Goal: Register for event/course

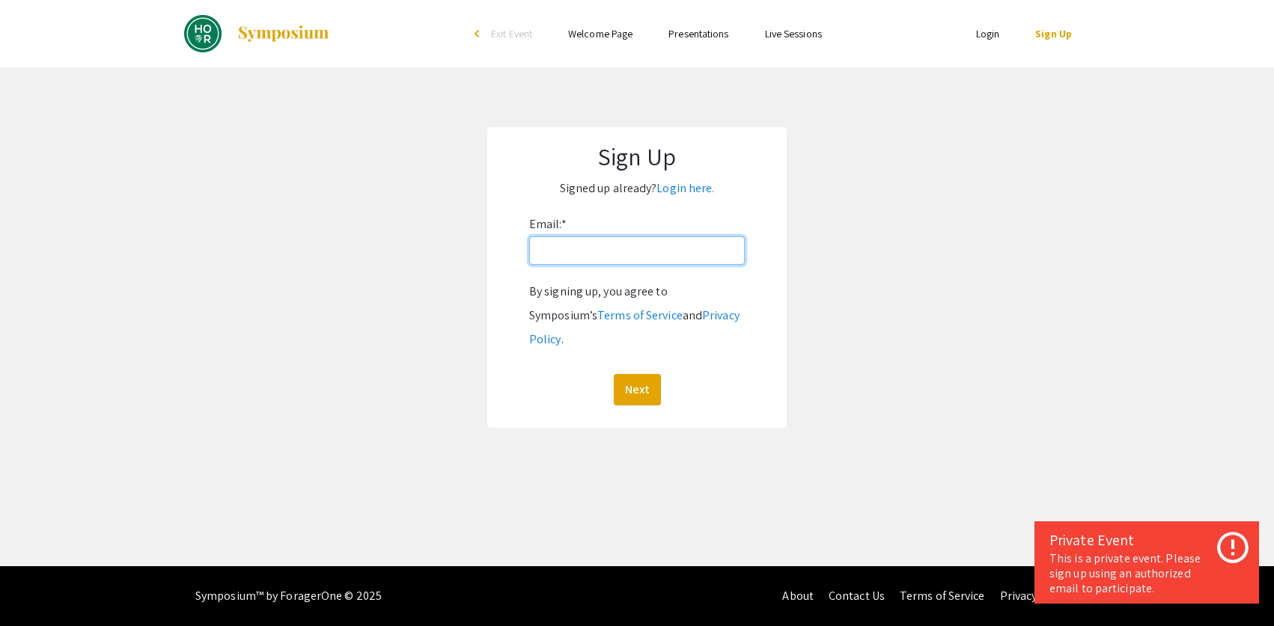
click at [608, 253] on input "Email: *" at bounding box center [637, 250] width 216 height 28
type input "[EMAIL_ADDRESS][DOMAIN_NAME]"
click at [634, 374] on button "Next" at bounding box center [637, 389] width 47 height 31
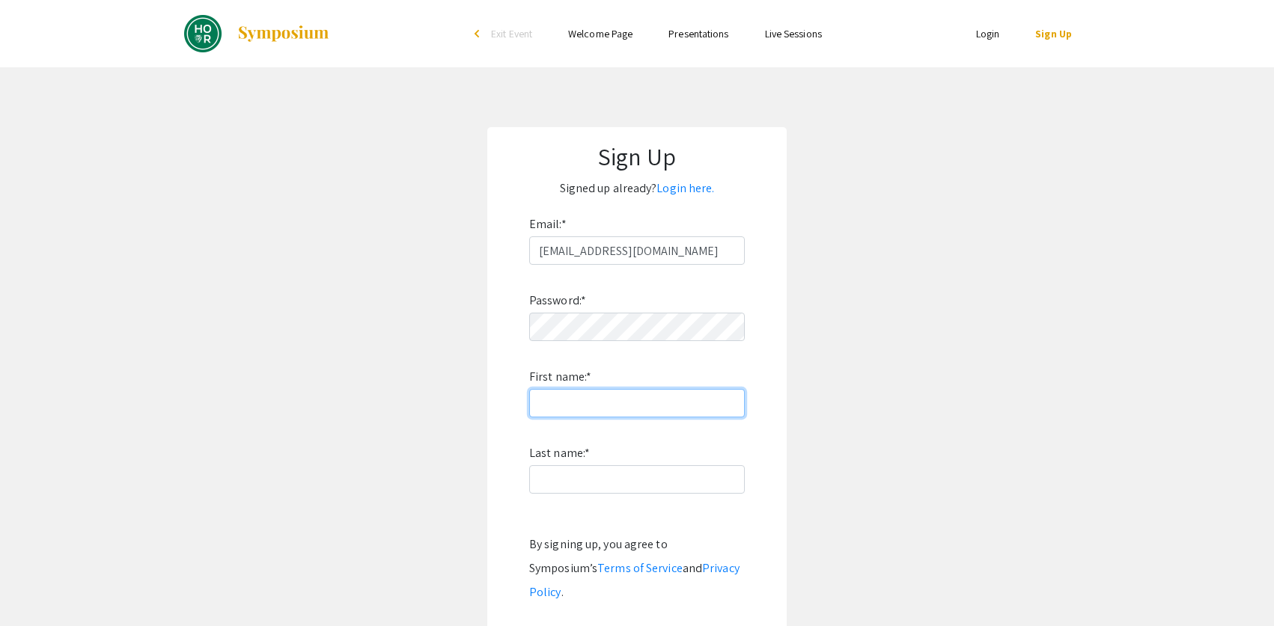
click at [639, 389] on input "First name: *" at bounding box center [637, 403] width 216 height 28
type input "Nancy"
type input "Waldman"
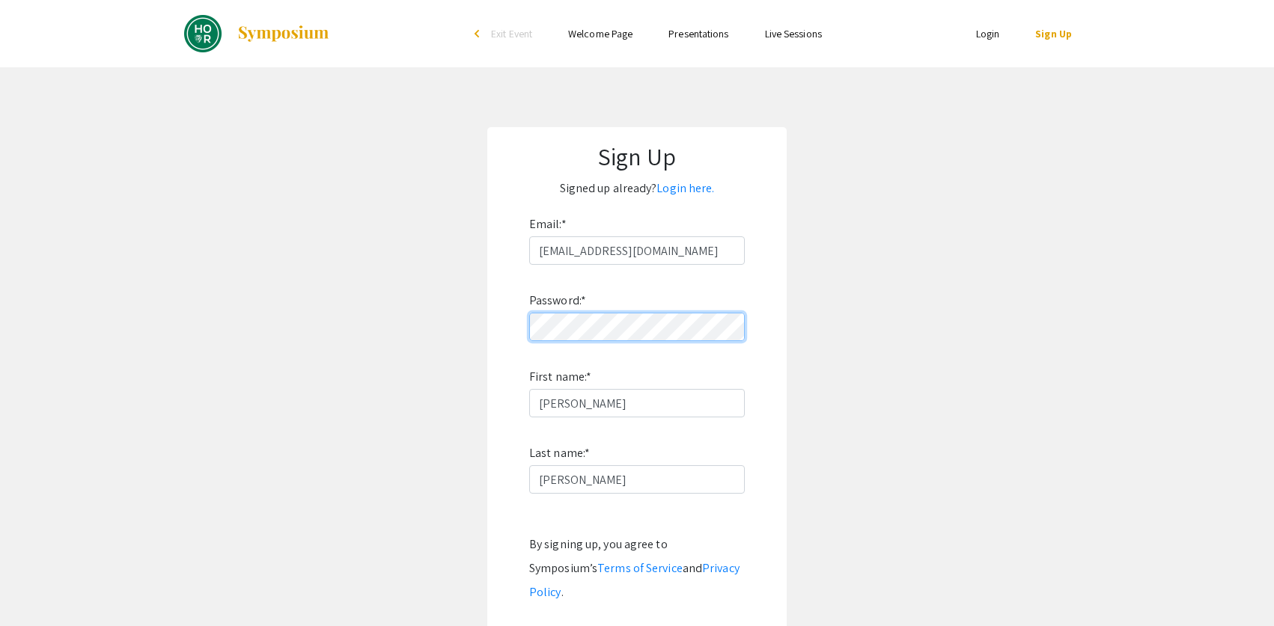
click at [505, 330] on form "Email: * nwaldma1@jh.edu Password: * First name: * Nancy Last name: * Waldman B…" at bounding box center [636, 436] width 269 height 446
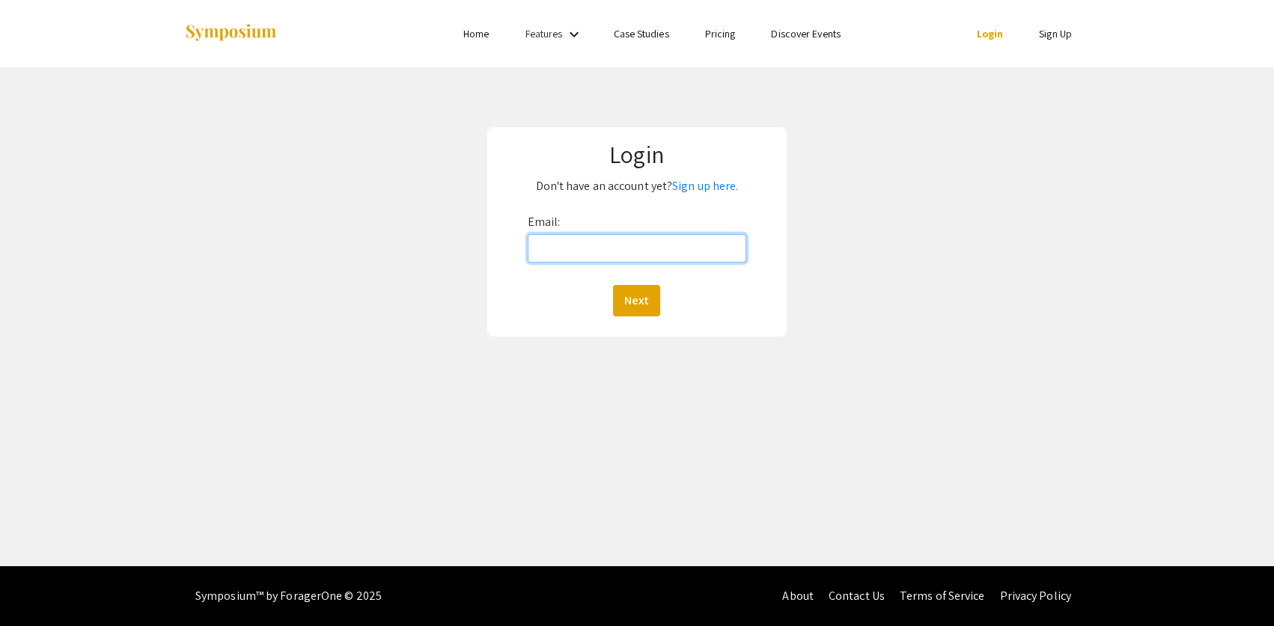
click at [580, 248] on input "Email:" at bounding box center [637, 248] width 219 height 28
type input "[EMAIL_ADDRESS][DOMAIN_NAME]"
click at [646, 301] on button "Next" at bounding box center [636, 300] width 47 height 31
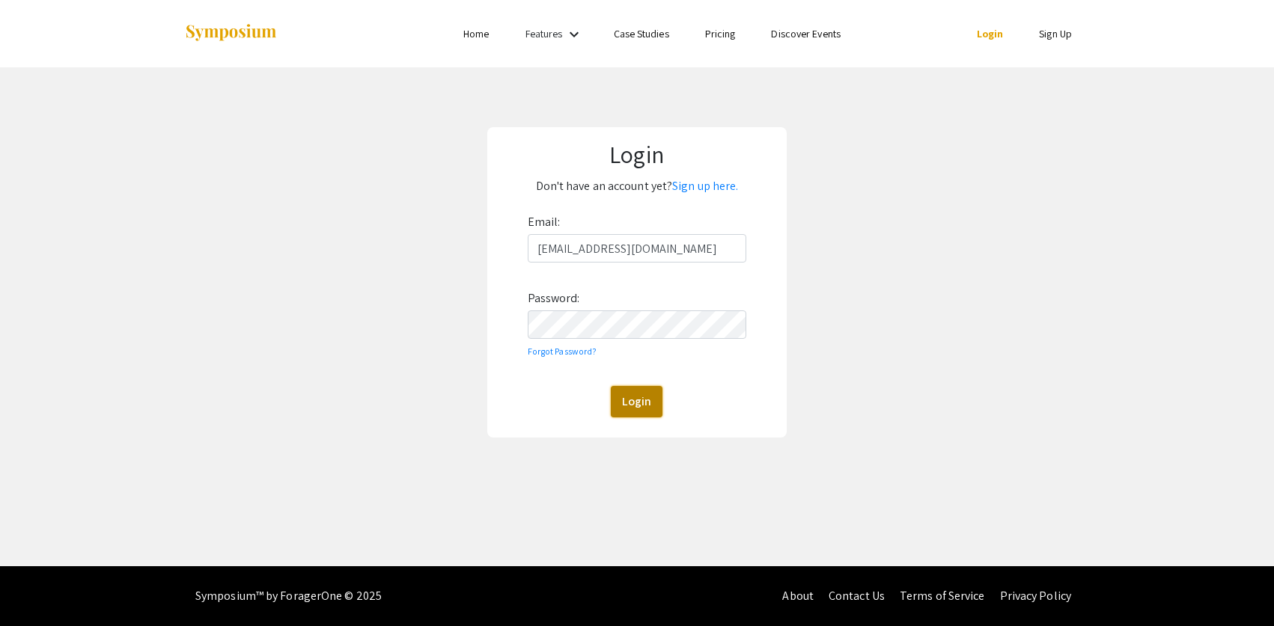
click at [627, 395] on button "Login" at bounding box center [637, 401] width 52 height 31
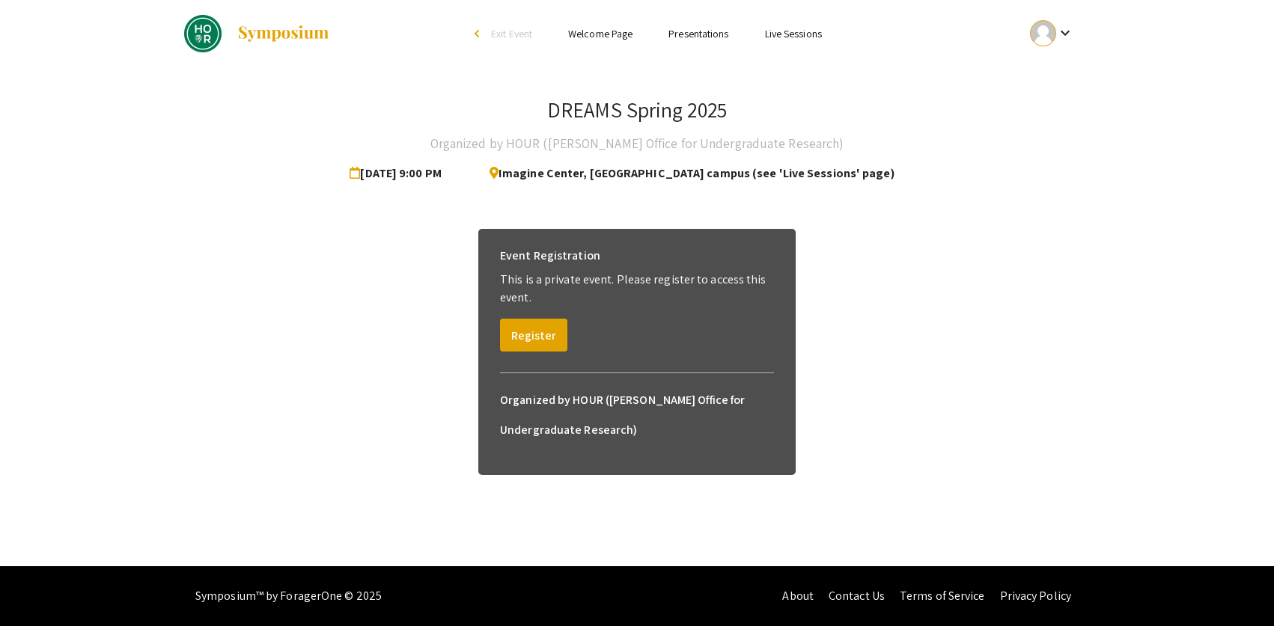
click at [638, 179] on span "Imagine Center, [GEOGRAPHIC_DATA] campus (see 'Live Sessions' page)" at bounding box center [685, 174] width 417 height 30
click at [639, 174] on span "Imagine Center, [GEOGRAPHIC_DATA] campus (see 'Live Sessions' page)" at bounding box center [685, 174] width 417 height 30
click at [575, 287] on p "This is a private event. Please register to access this event." at bounding box center [637, 289] width 274 height 36
click at [547, 332] on button "Register" at bounding box center [533, 335] width 67 height 33
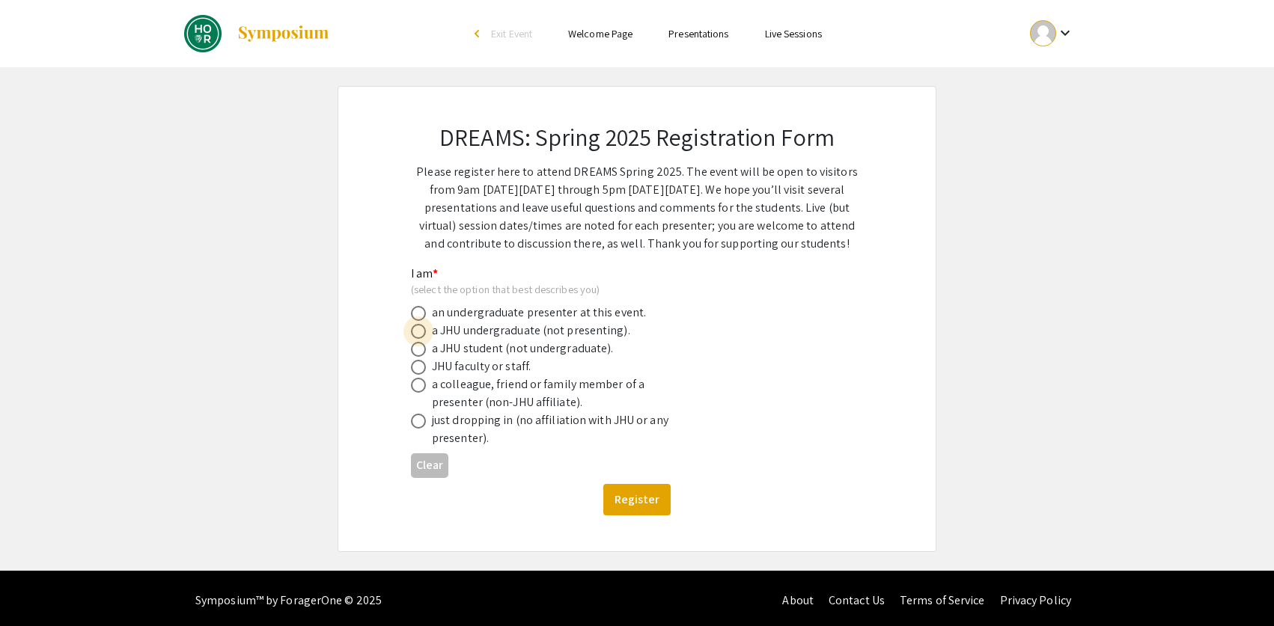
click at [417, 329] on span at bounding box center [418, 331] width 15 height 15
click at [417, 329] on input "radio" at bounding box center [418, 331] width 15 height 15
radio input "true"
click at [620, 501] on button "Register" at bounding box center [636, 499] width 67 height 31
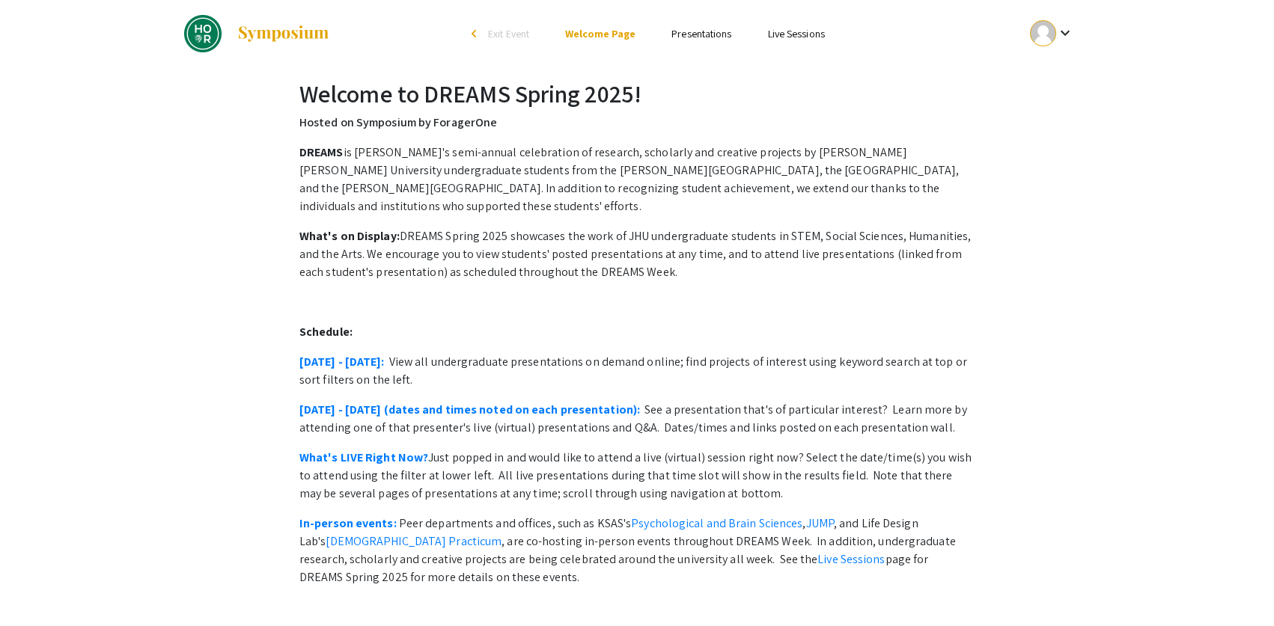
click at [702, 37] on link "Presentations" at bounding box center [701, 33] width 60 height 13
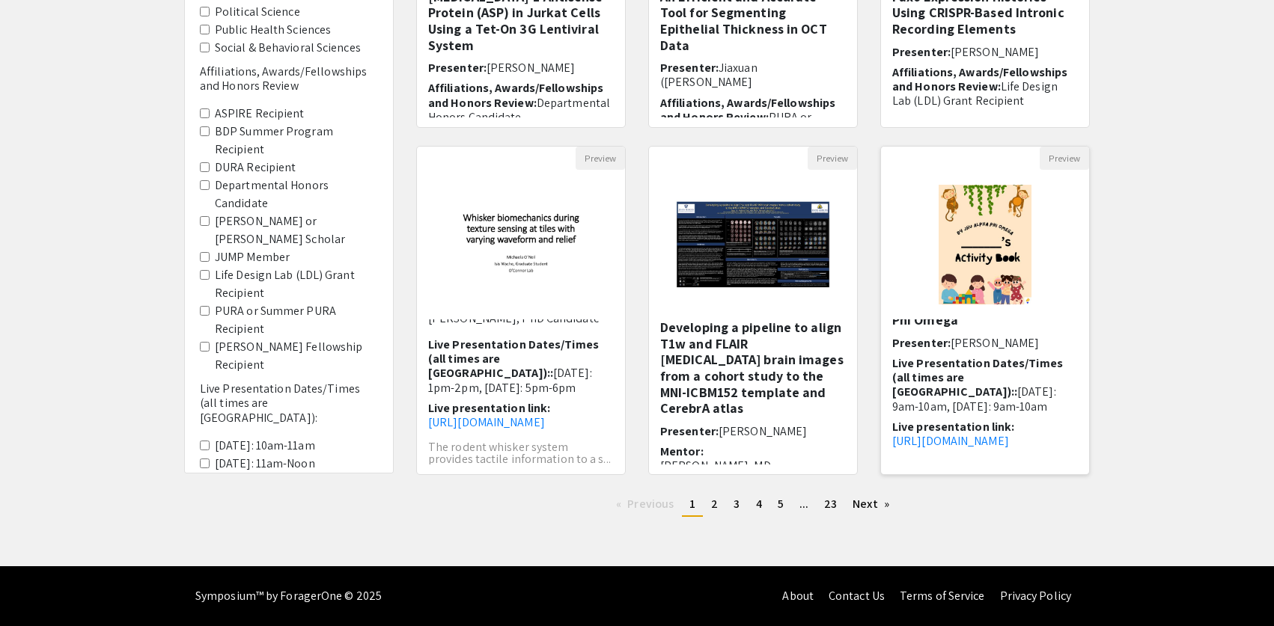
scroll to position [105, 0]
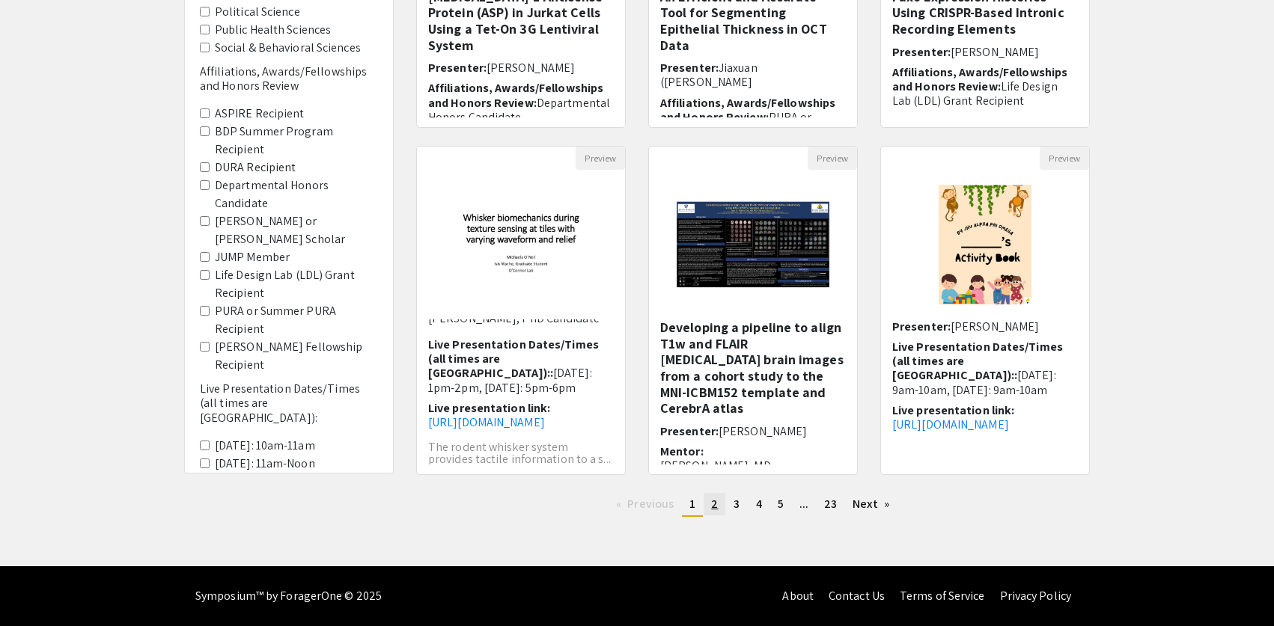
click at [712, 502] on span "2" at bounding box center [714, 504] width 7 height 16
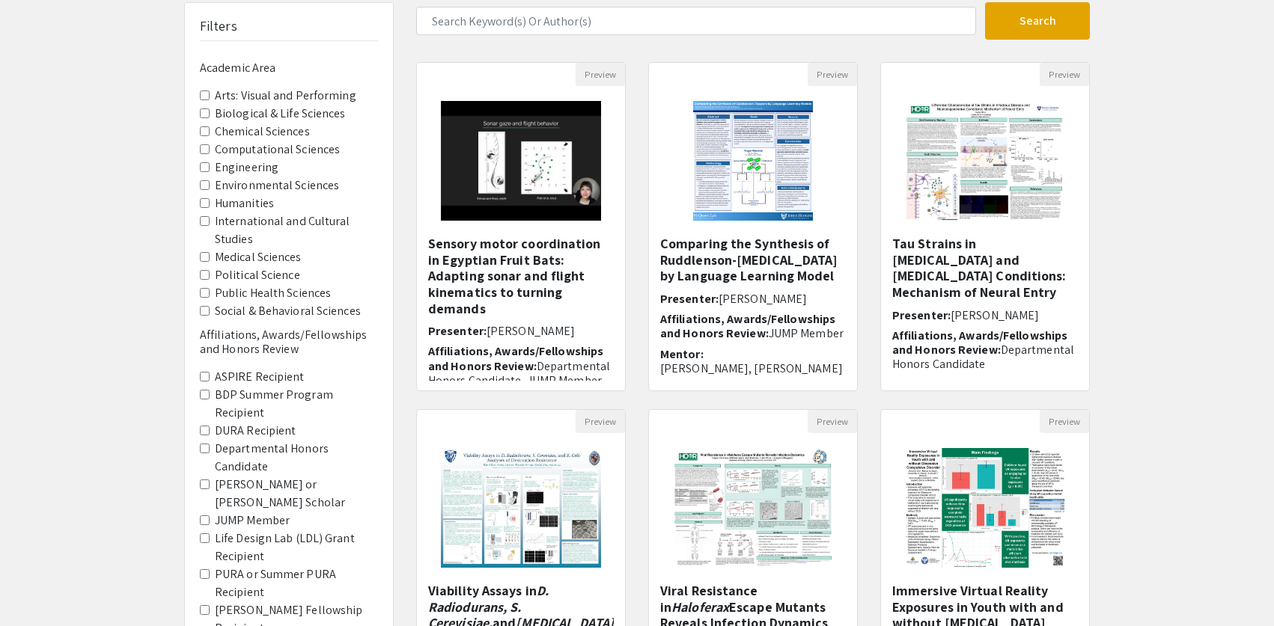
scroll to position [366, 0]
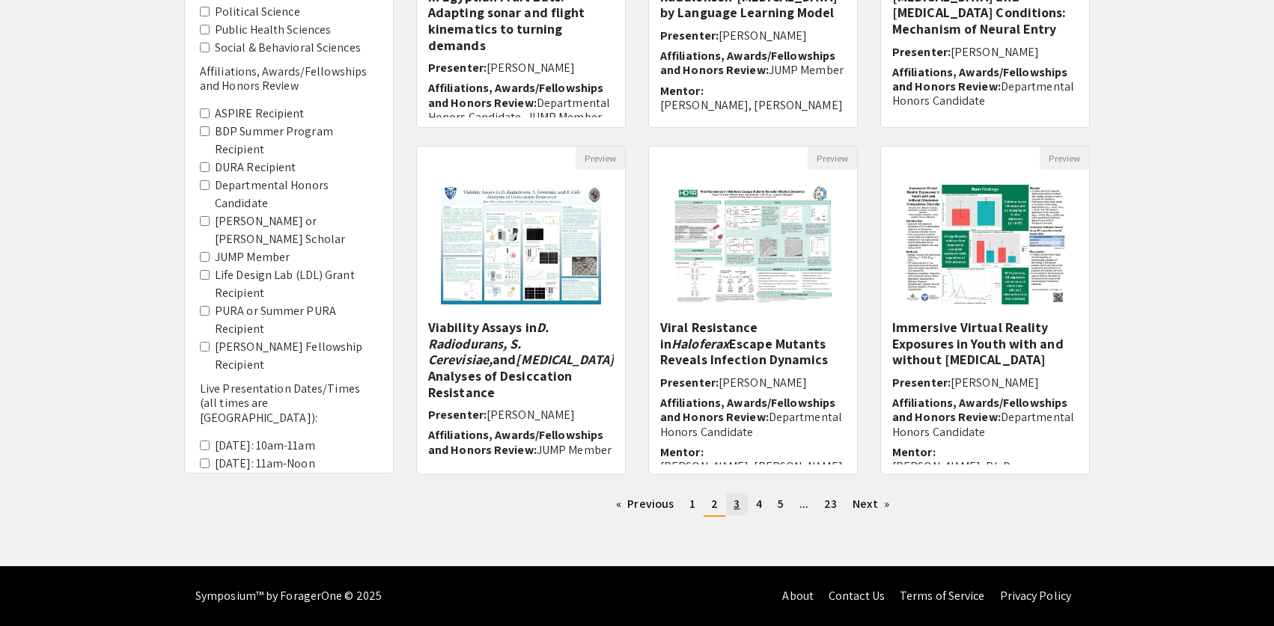
click at [741, 504] on link "page 3" at bounding box center [736, 504] width 21 height 22
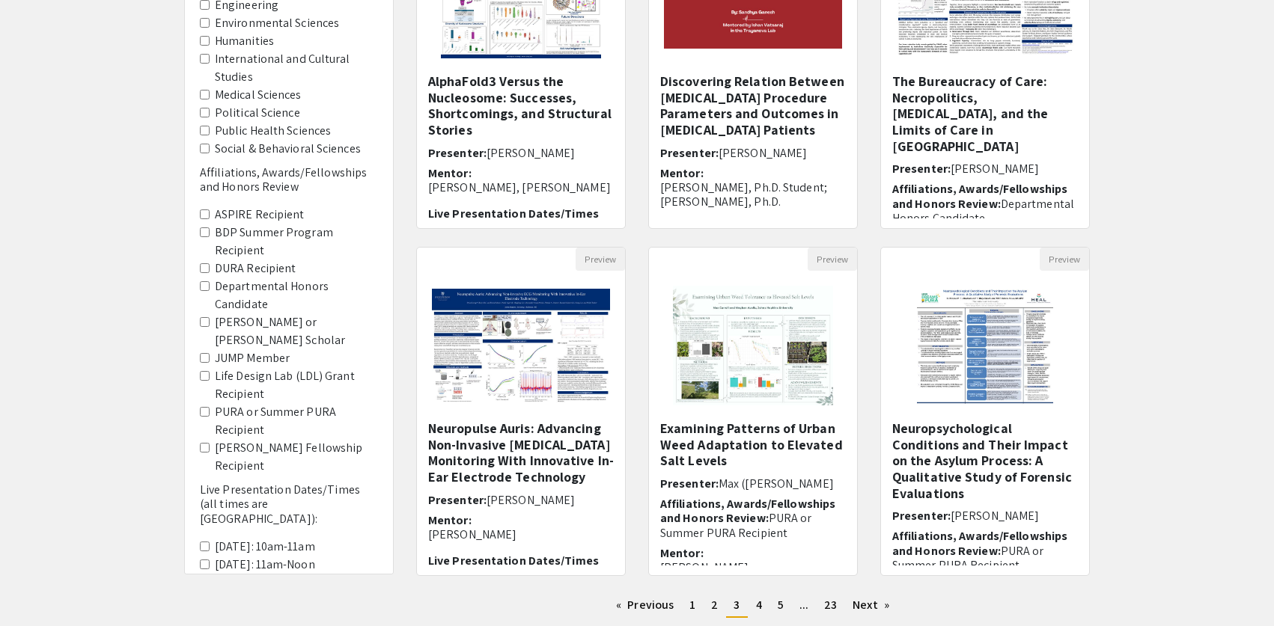
scroll to position [322, 0]
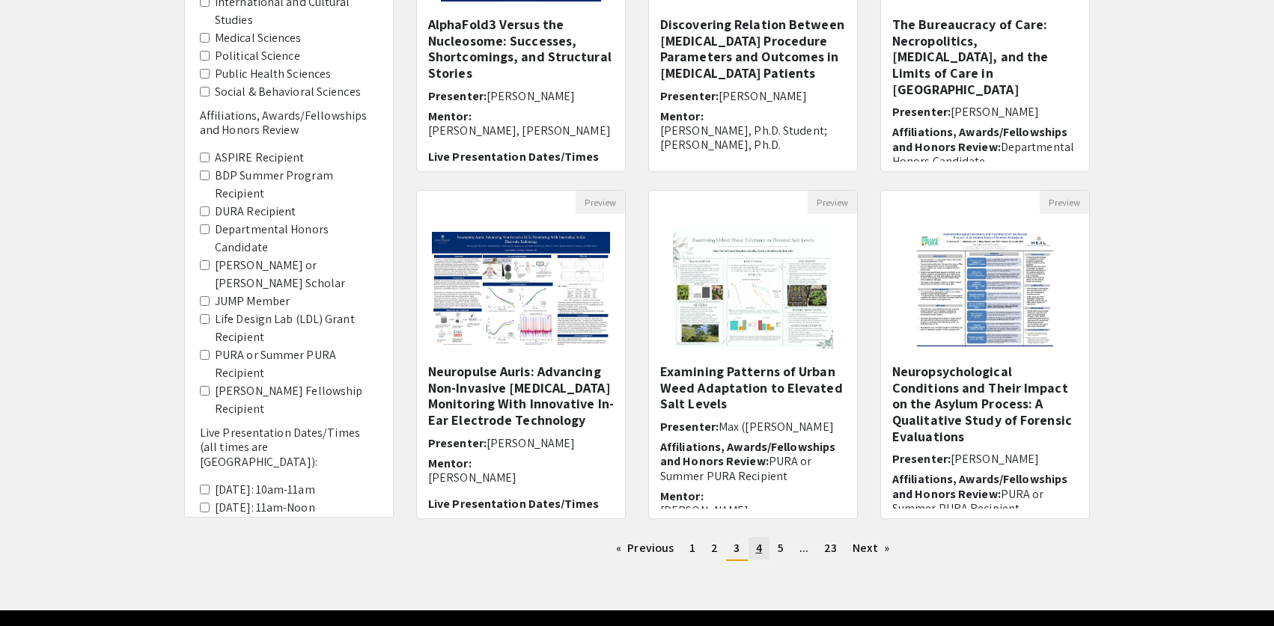
click at [758, 552] on span "4" at bounding box center [759, 548] width 6 height 16
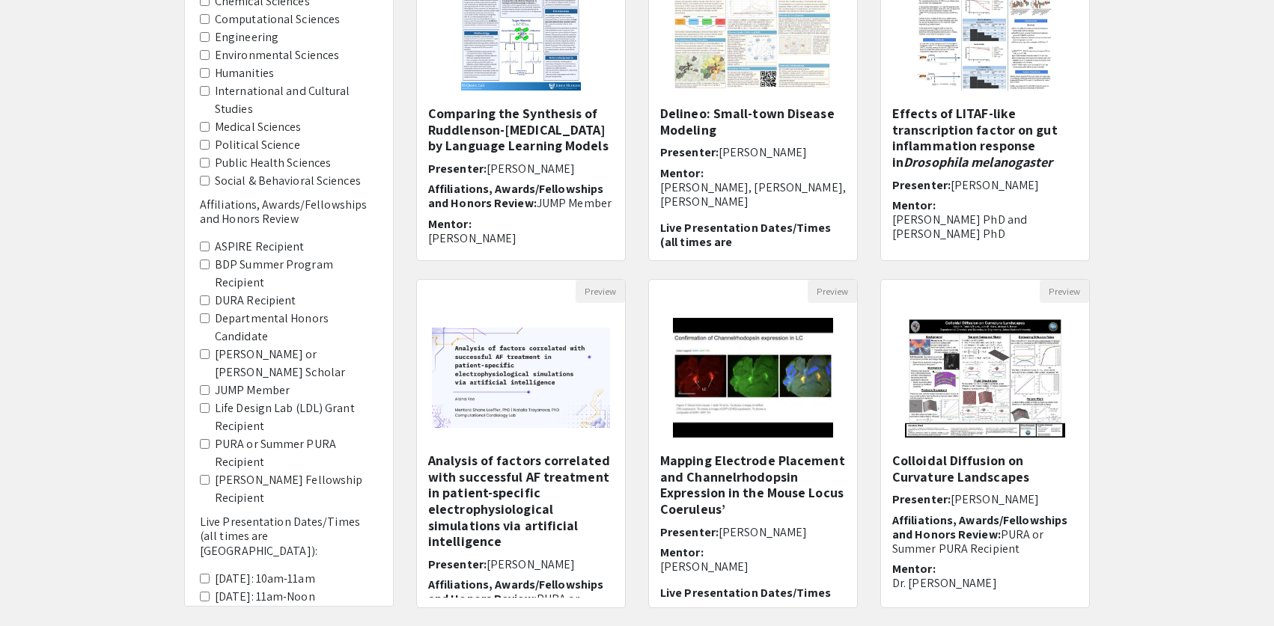
scroll to position [292, 0]
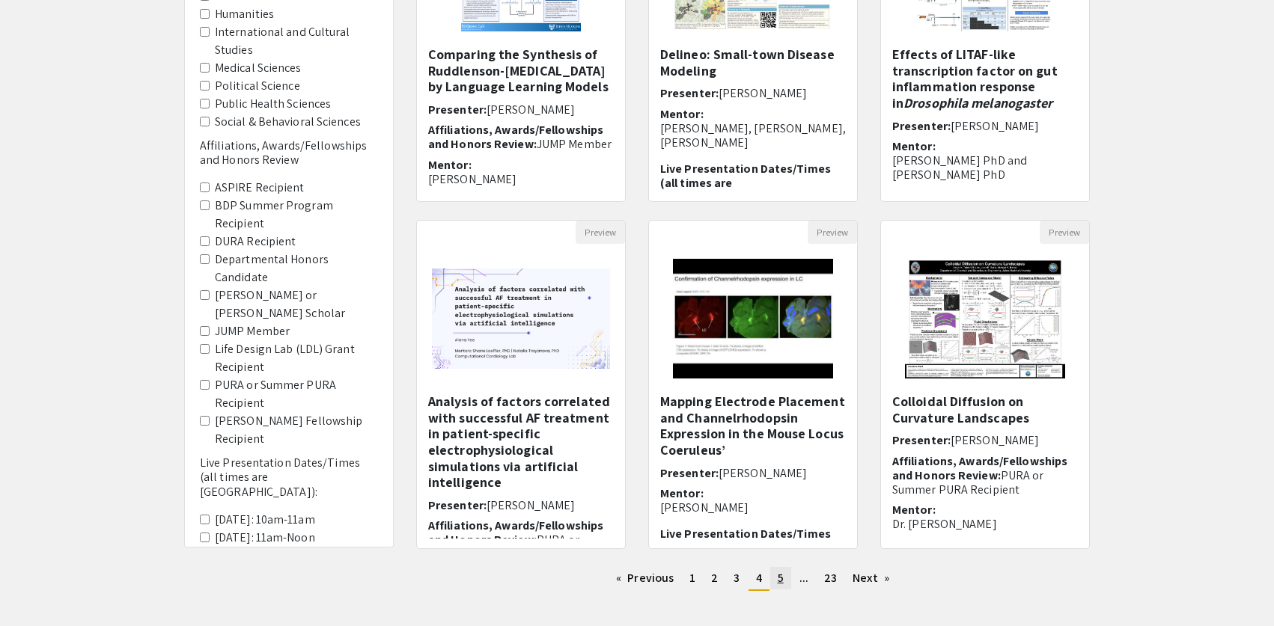
click at [783, 581] on link "page 5" at bounding box center [780, 578] width 21 height 22
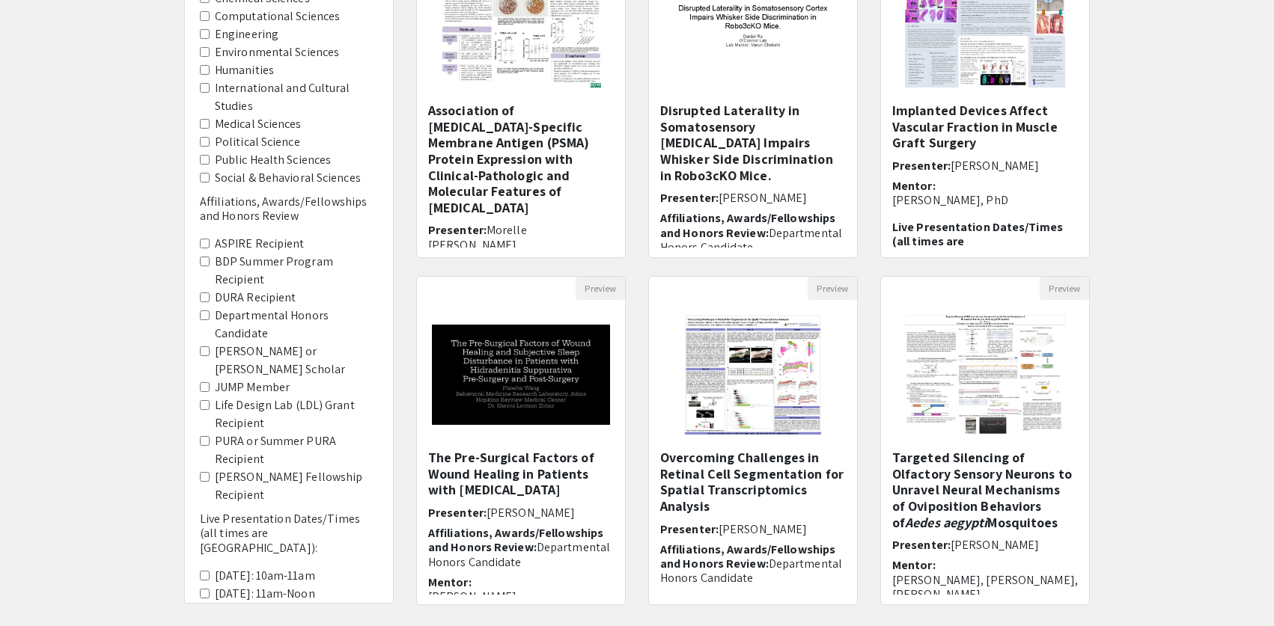
scroll to position [366, 0]
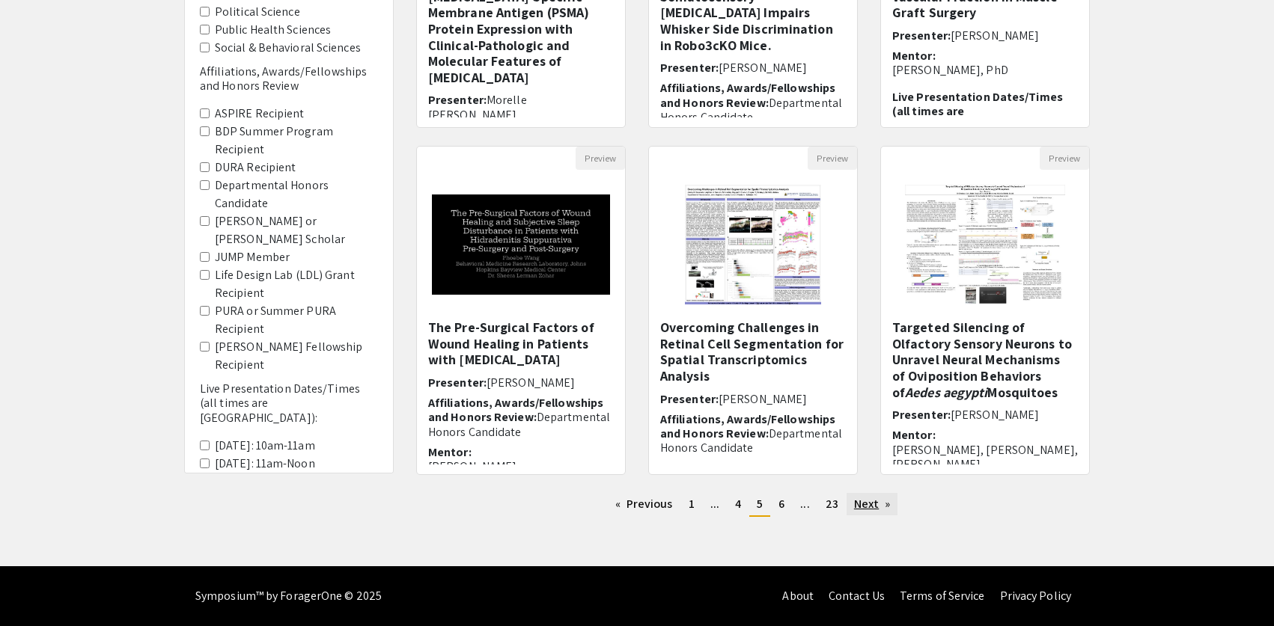
click at [855, 501] on link "Next page" at bounding box center [872, 504] width 52 height 22
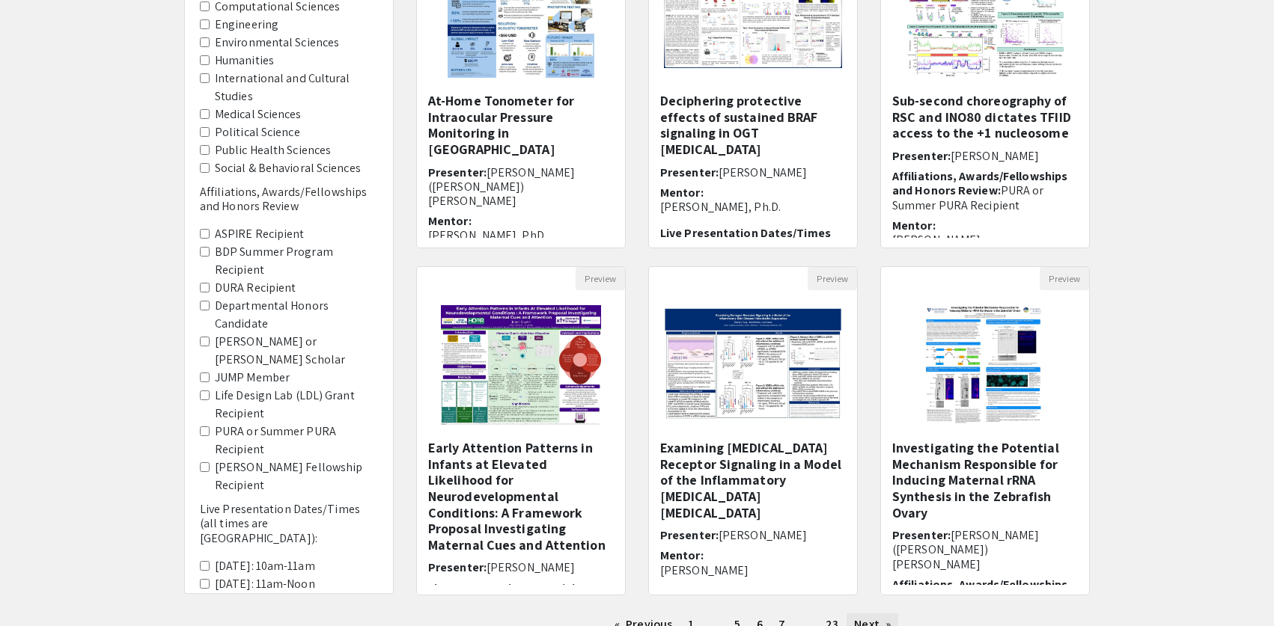
scroll to position [277, 0]
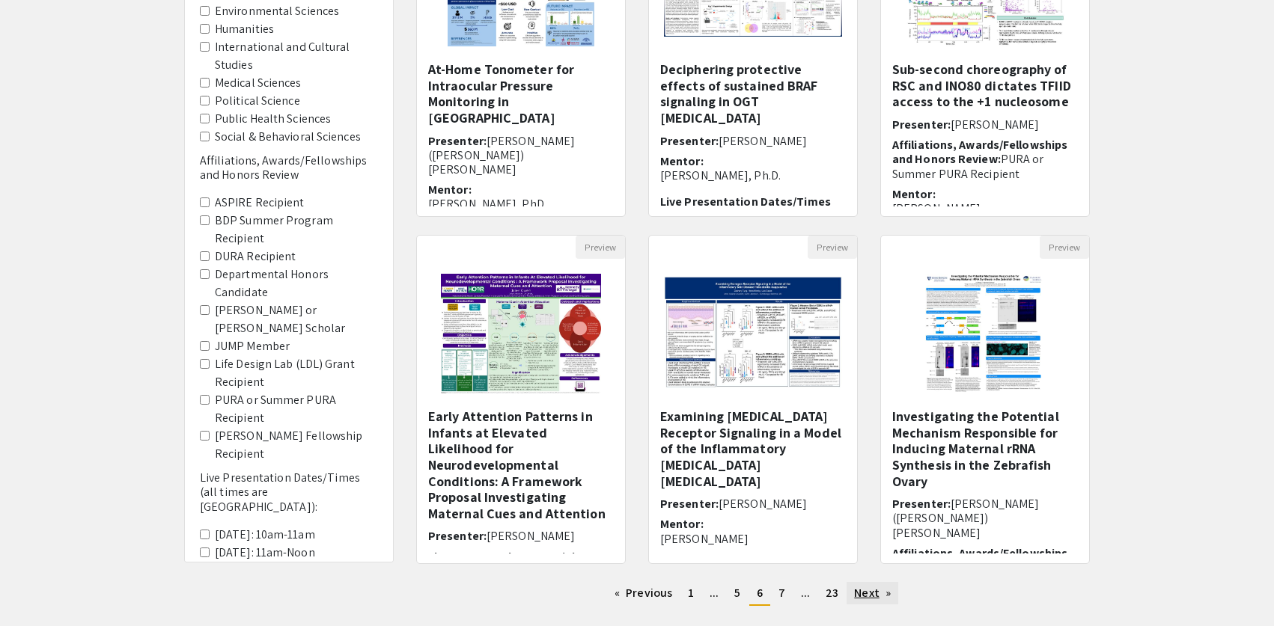
click at [858, 588] on link "Next page" at bounding box center [872, 593] width 52 height 22
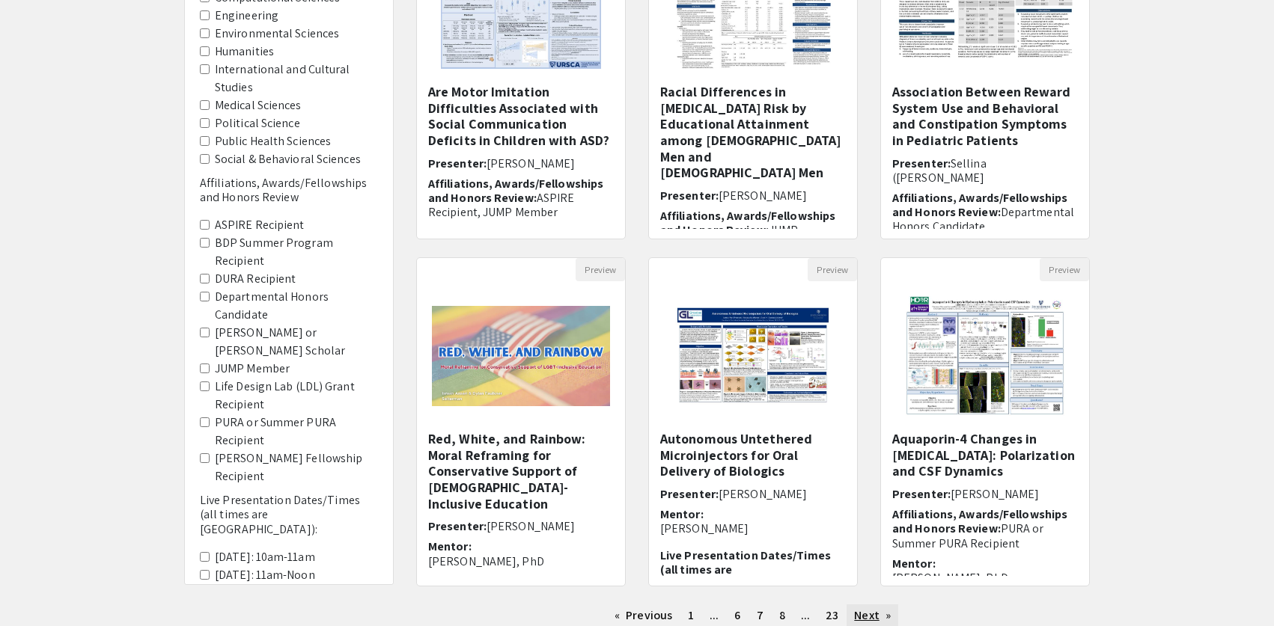
scroll to position [366, 0]
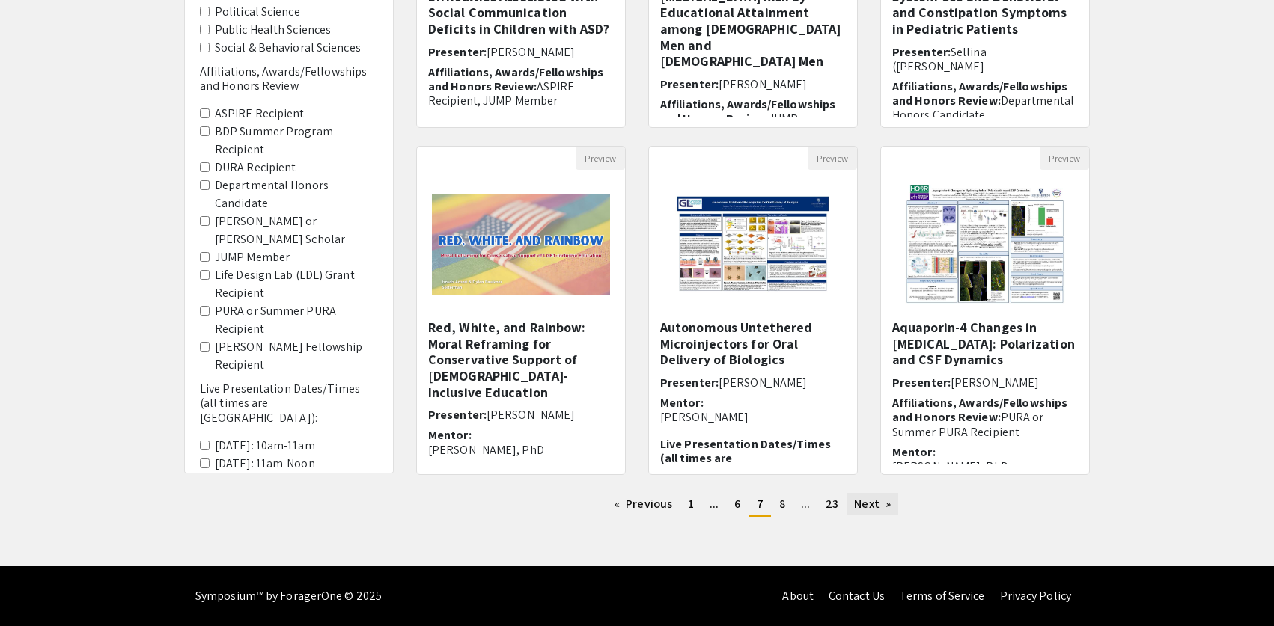
click at [868, 515] on link "Next page" at bounding box center [872, 504] width 52 height 22
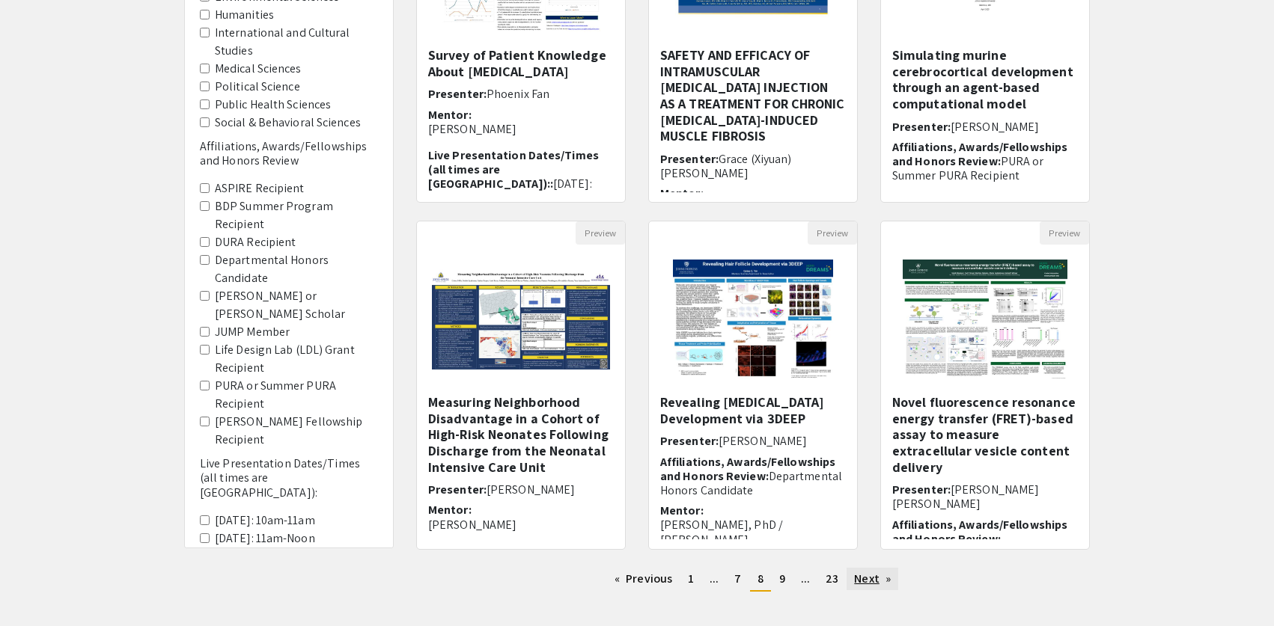
scroll to position [366, 0]
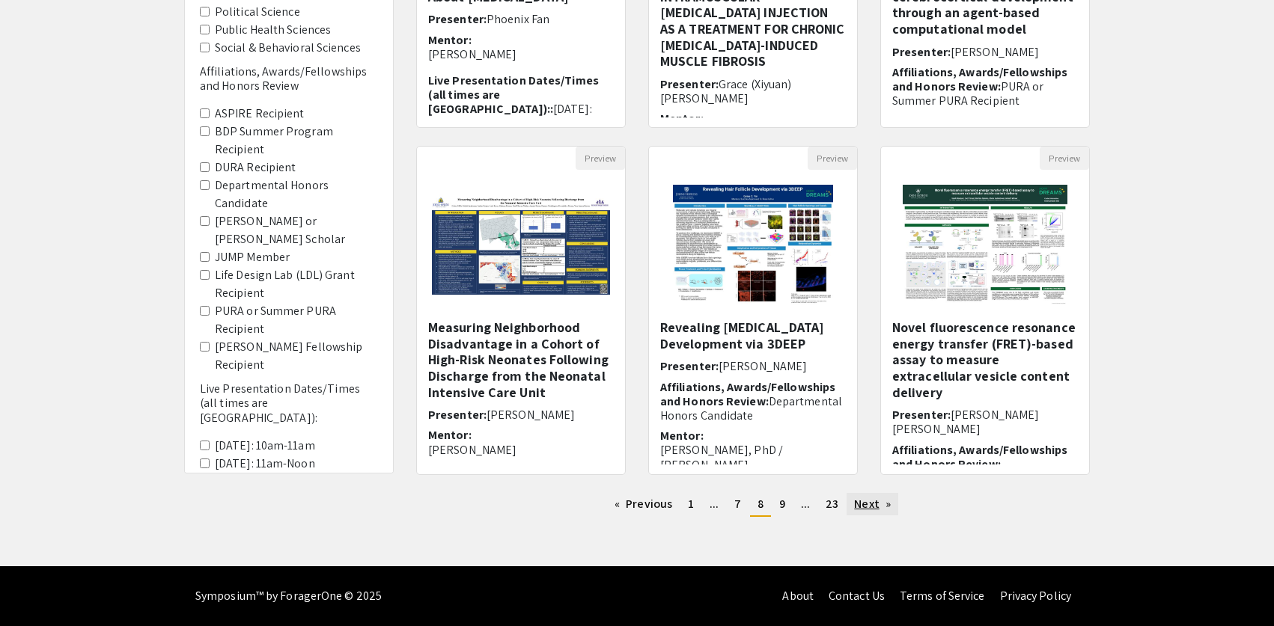
click at [867, 501] on link "Next page" at bounding box center [872, 504] width 52 height 22
